Goal: Information Seeking & Learning: Understand process/instructions

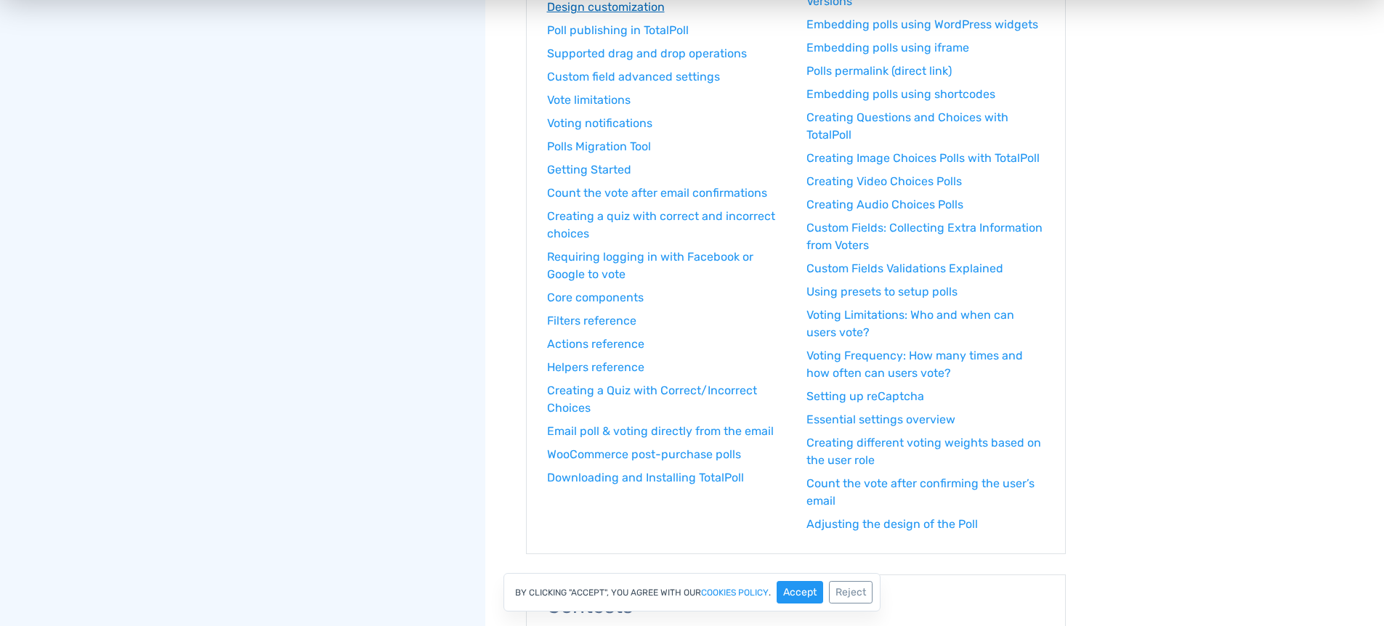
scroll to position [325, 0]
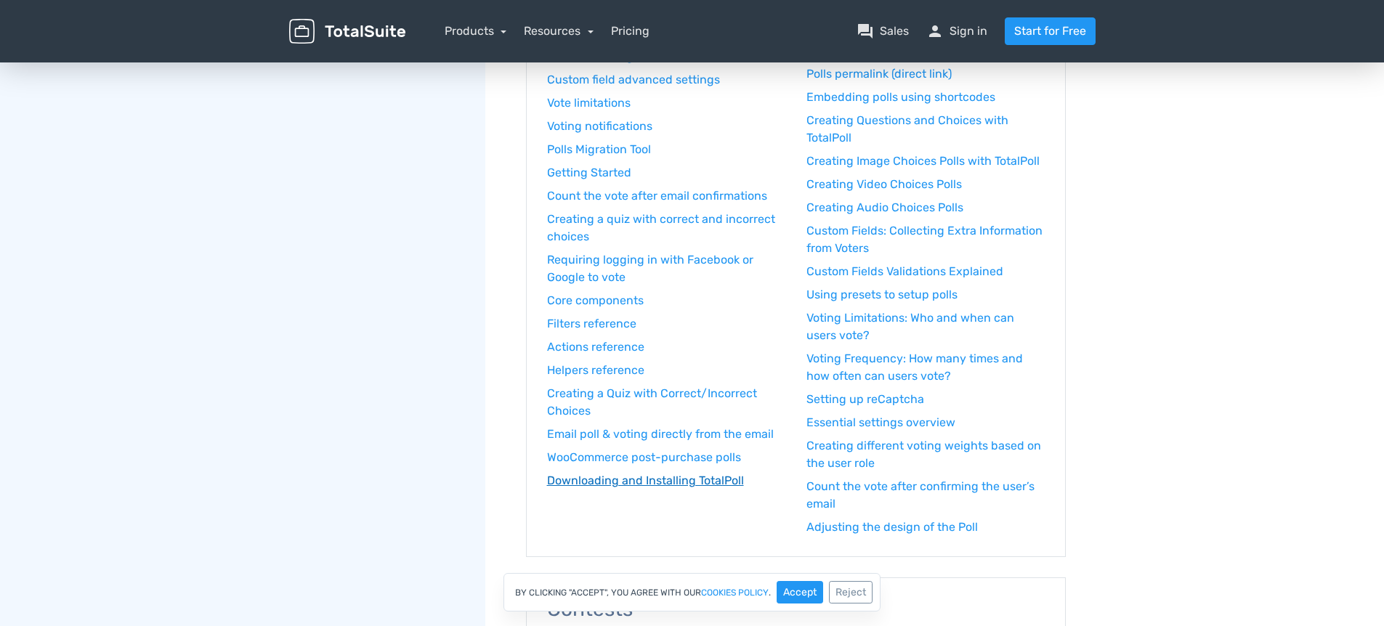
click at [679, 477] on link "Downloading and Installing TotalPoll" at bounding box center [666, 480] width 238 height 17
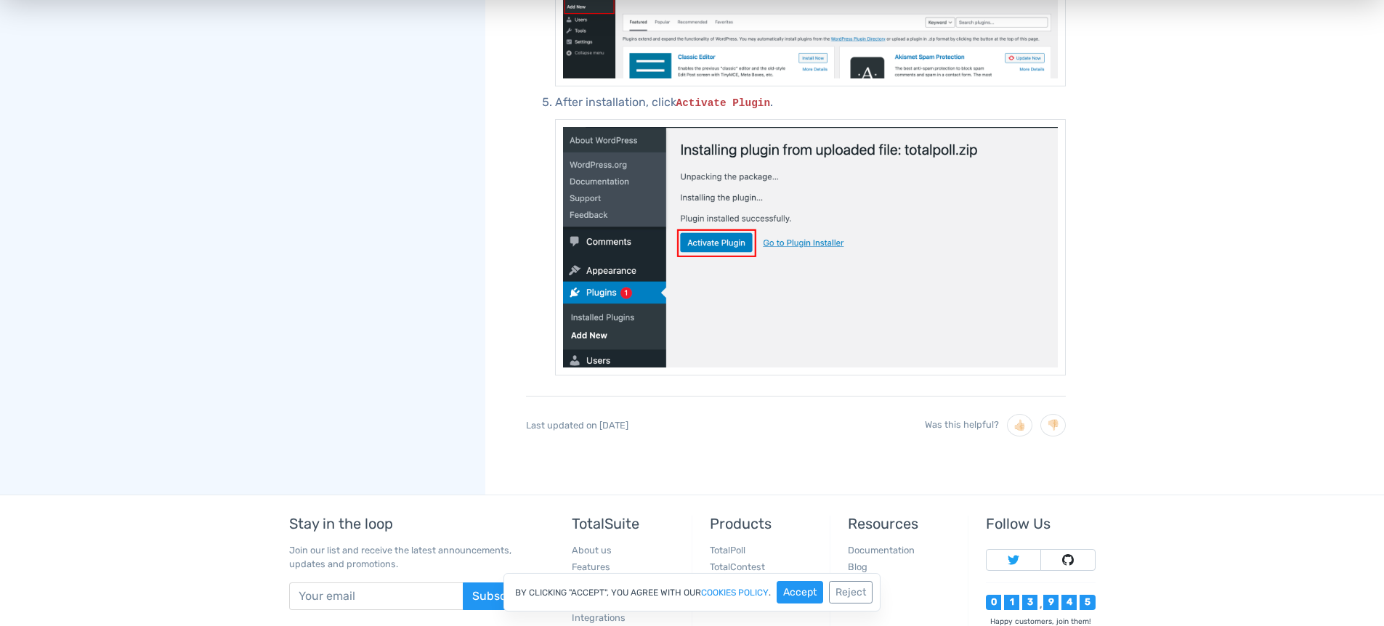
scroll to position [1610, 0]
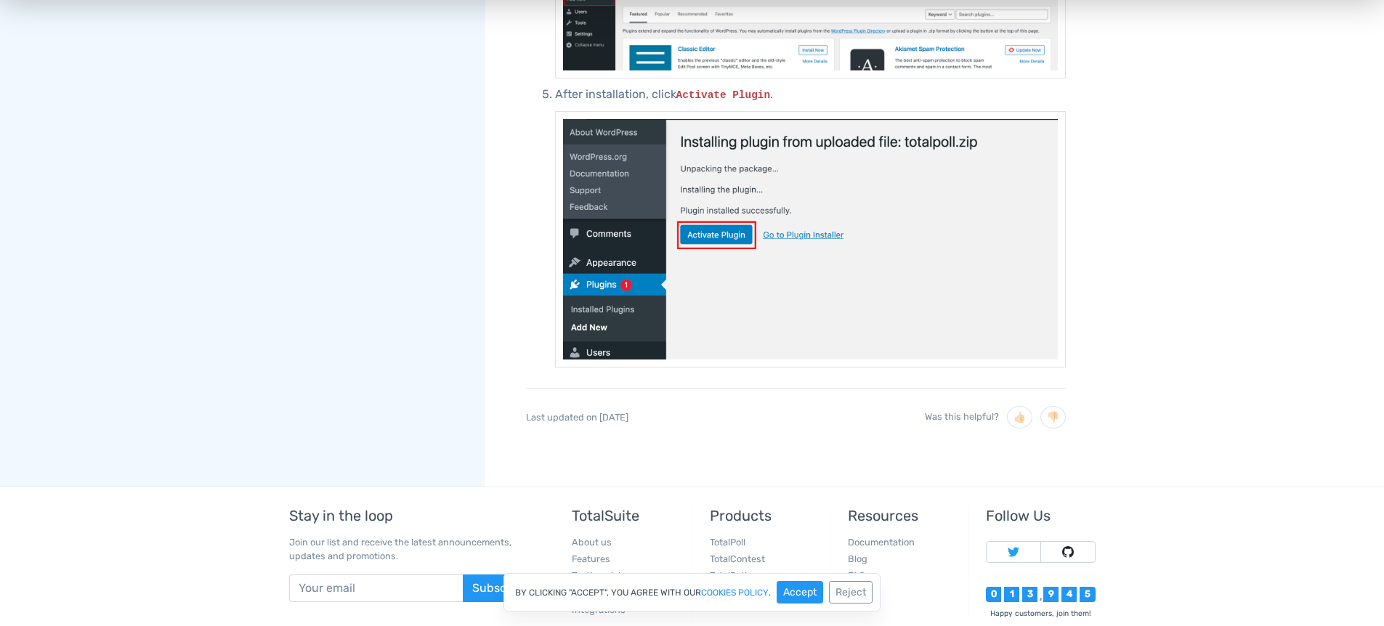
scroll to position [325, 0]
